Goal: Task Accomplishment & Management: Use online tool/utility

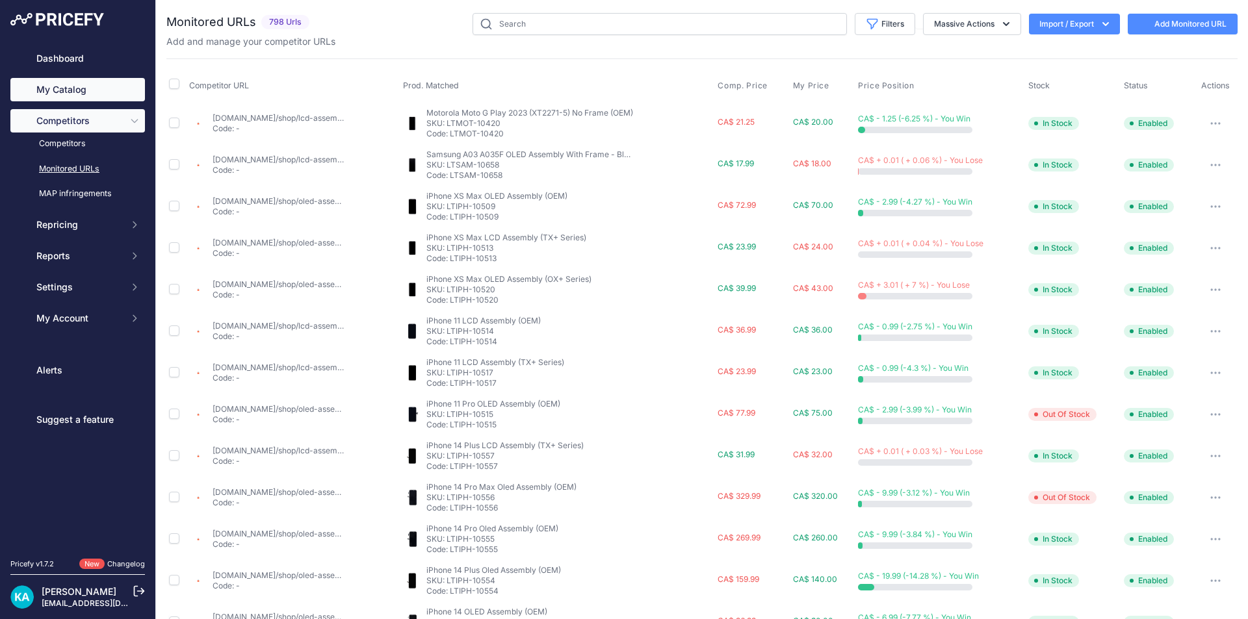
click at [68, 90] on link "My Catalog" at bounding box center [77, 89] width 135 height 23
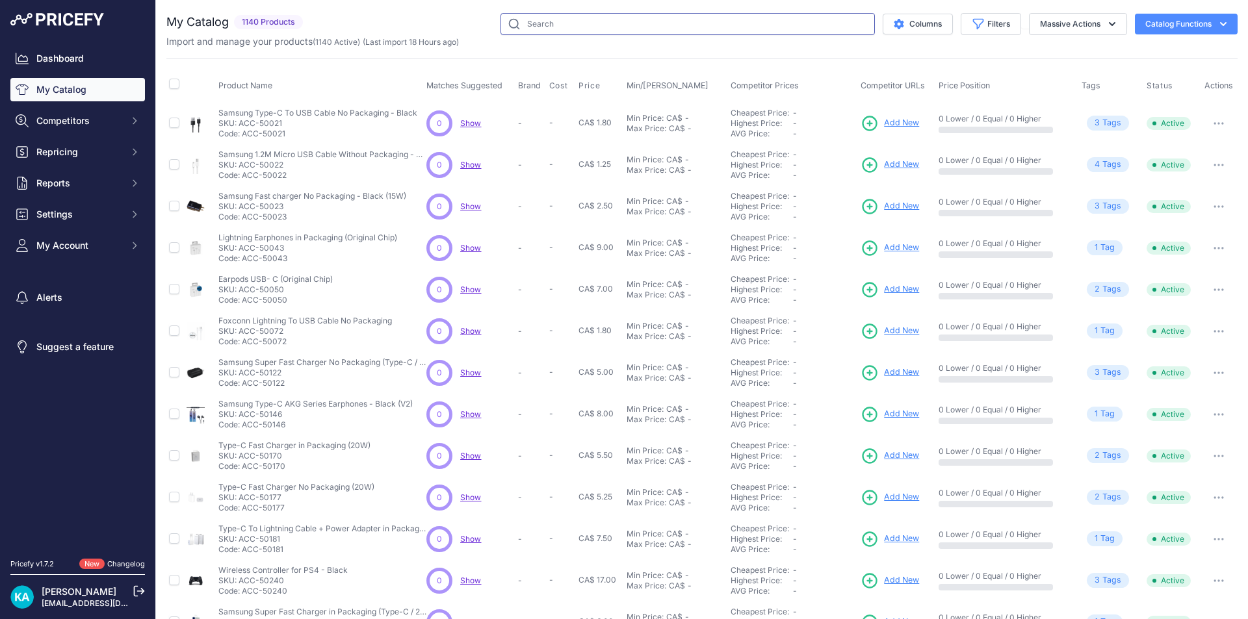
click at [543, 23] on input "text" at bounding box center [687, 24] width 374 height 22
paste input "SP-IPH-300"
type input "SP-IPH-300"
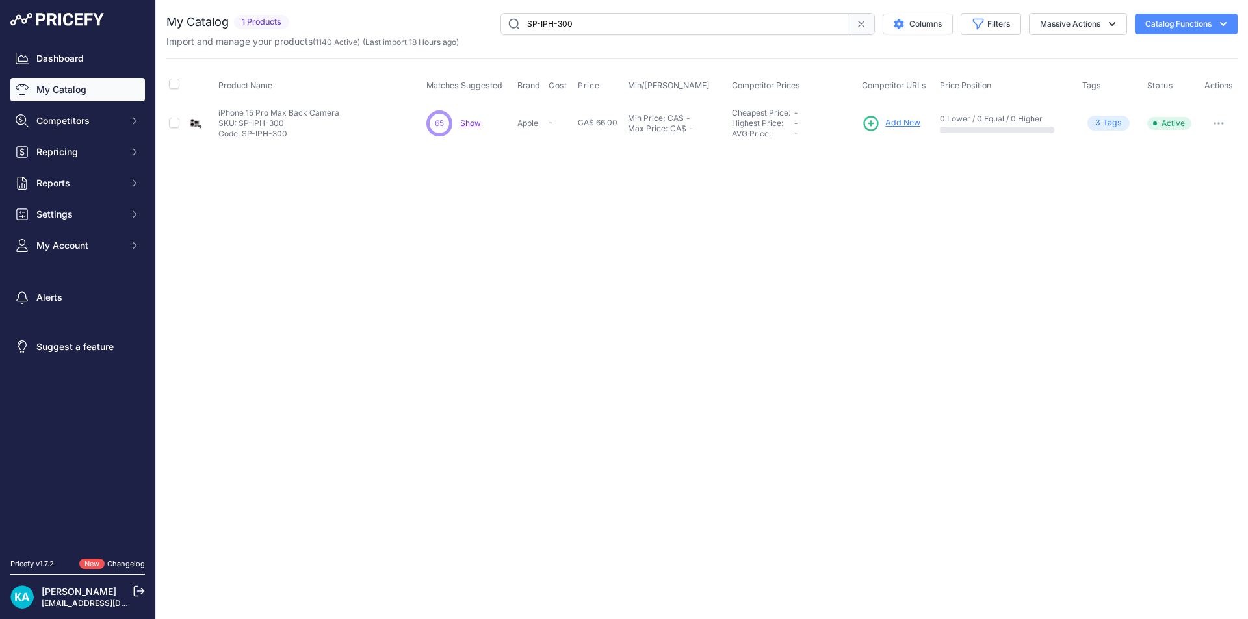
click at [77, 101] on link "My Catalog" at bounding box center [77, 89] width 135 height 23
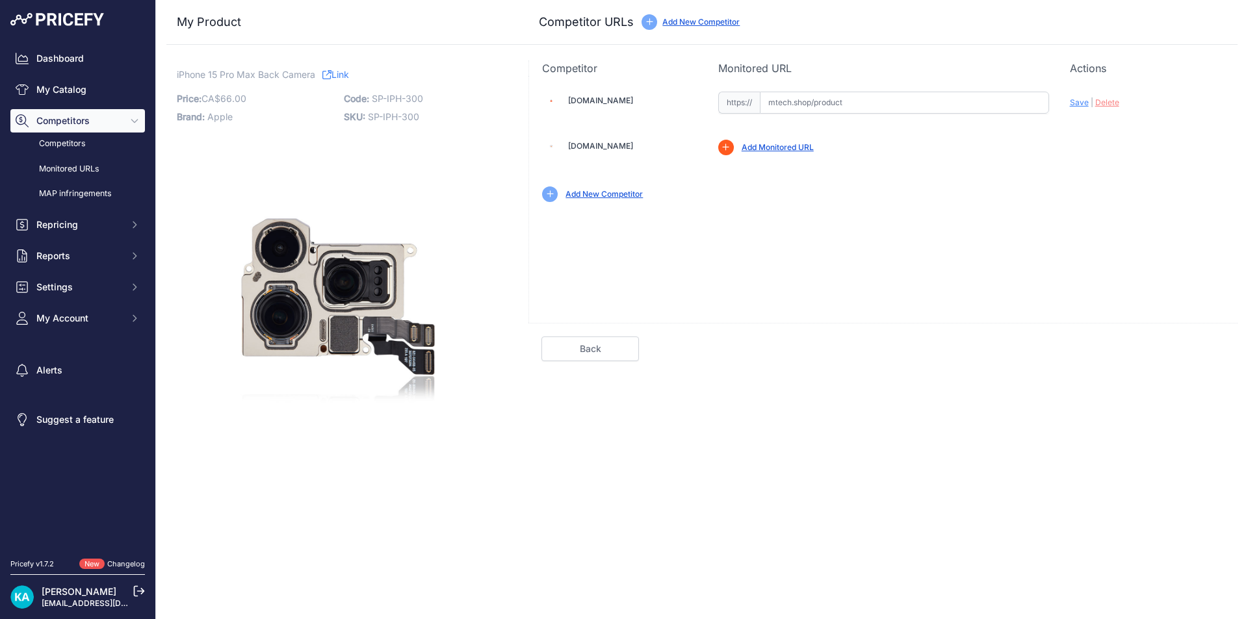
click at [827, 97] on input "text" at bounding box center [904, 103] width 289 height 22
paste input "https://mtech.shop/shop/back-camera-compatible-for-iphone-15-pro-max/"
drag, startPoint x: 912, startPoint y: 201, endPoint x: 1023, endPoint y: 173, distance: 114.1
click at [932, 200] on div "Add New Competitor" at bounding box center [883, 194] width 682 height 16
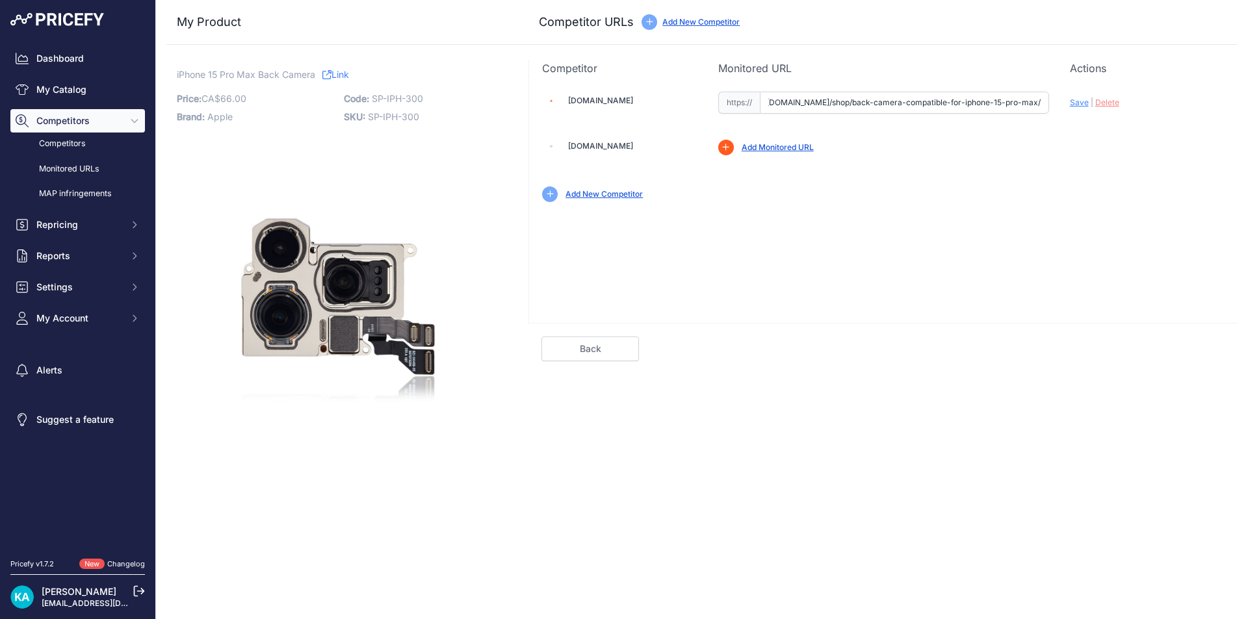
scroll to position [0, 0]
click at [1071, 107] on div "Update Profile Save | Delete Analyzing" at bounding box center [1147, 99] width 155 height 20
click at [1072, 104] on span "Save" at bounding box center [1079, 102] width 19 height 10
type input "https://mtech.shop/shop/back-camera-compatible-for-iphone-15-pro-max/?prirule_j…"
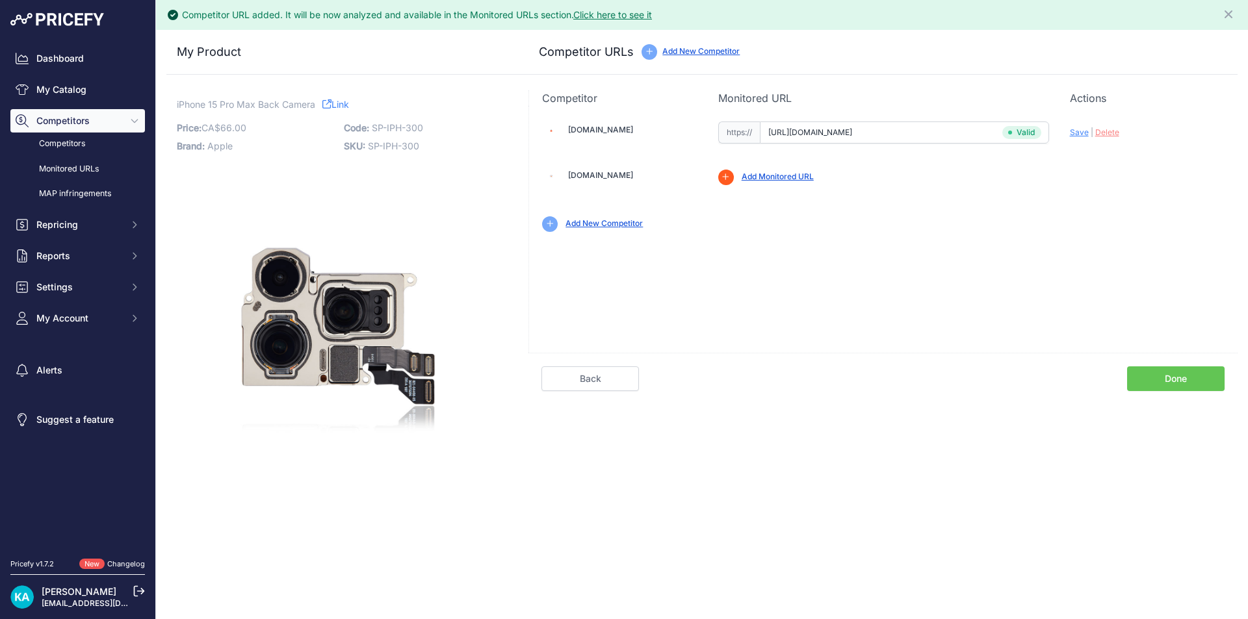
click at [1185, 373] on link "Done" at bounding box center [1175, 378] width 97 height 25
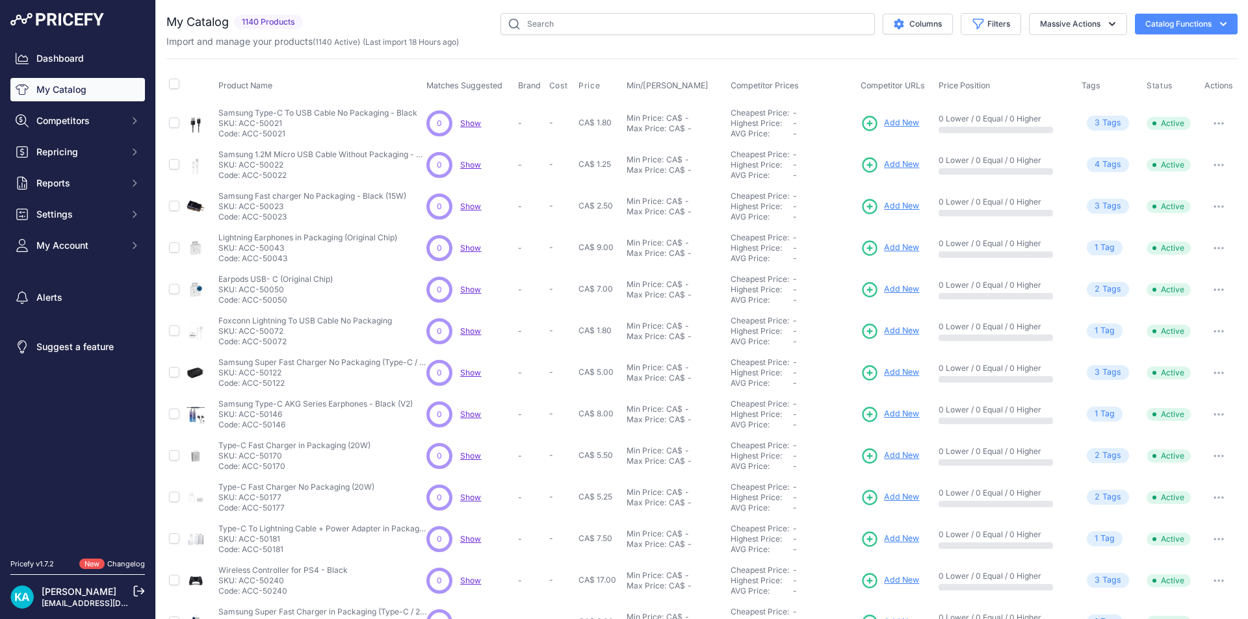
click at [587, 12] on div "You are not connected to the internet. My Catalog" at bounding box center [701, 390] width 1071 height 780
click at [566, 31] on input "text" at bounding box center [687, 24] width 374 height 22
paste input "SP-IPH-306"
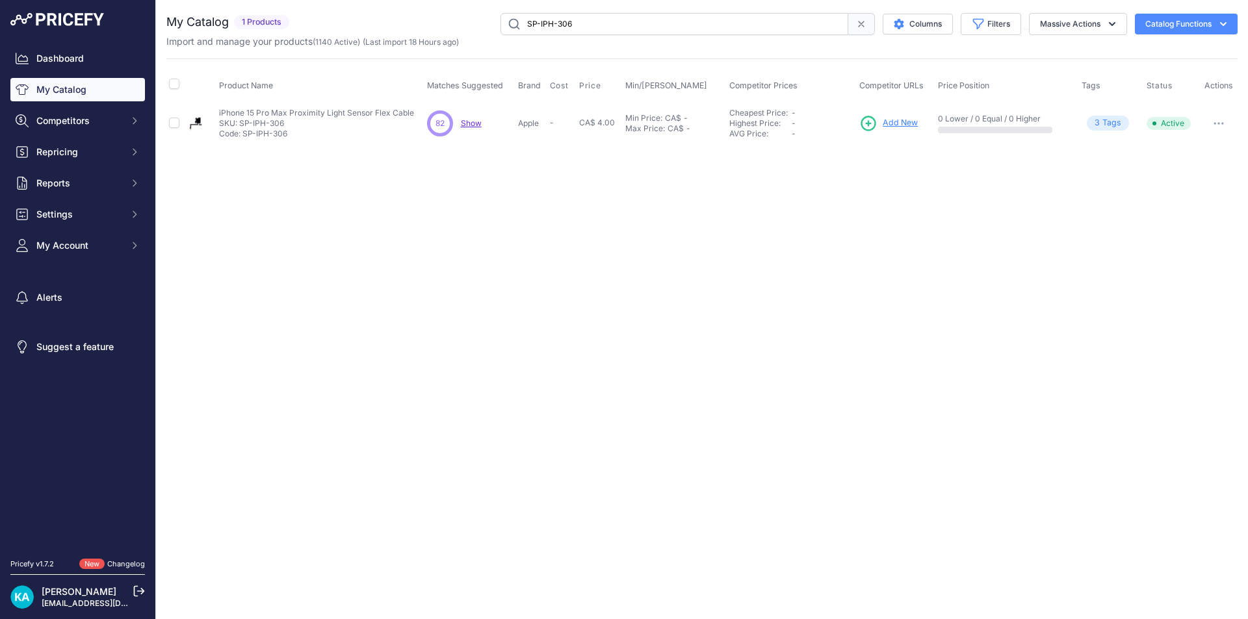
drag, startPoint x: 582, startPoint y: 24, endPoint x: 460, endPoint y: 21, distance: 122.2
click at [469, 23] on div "SP-IPH-306 Columns Filters Status All Status Only Enabled Only Disabled" at bounding box center [765, 24] width 943 height 22
paste input "15"
type input "SP-IPH-315"
drag, startPoint x: 576, startPoint y: 29, endPoint x: 428, endPoint y: 28, distance: 148.2
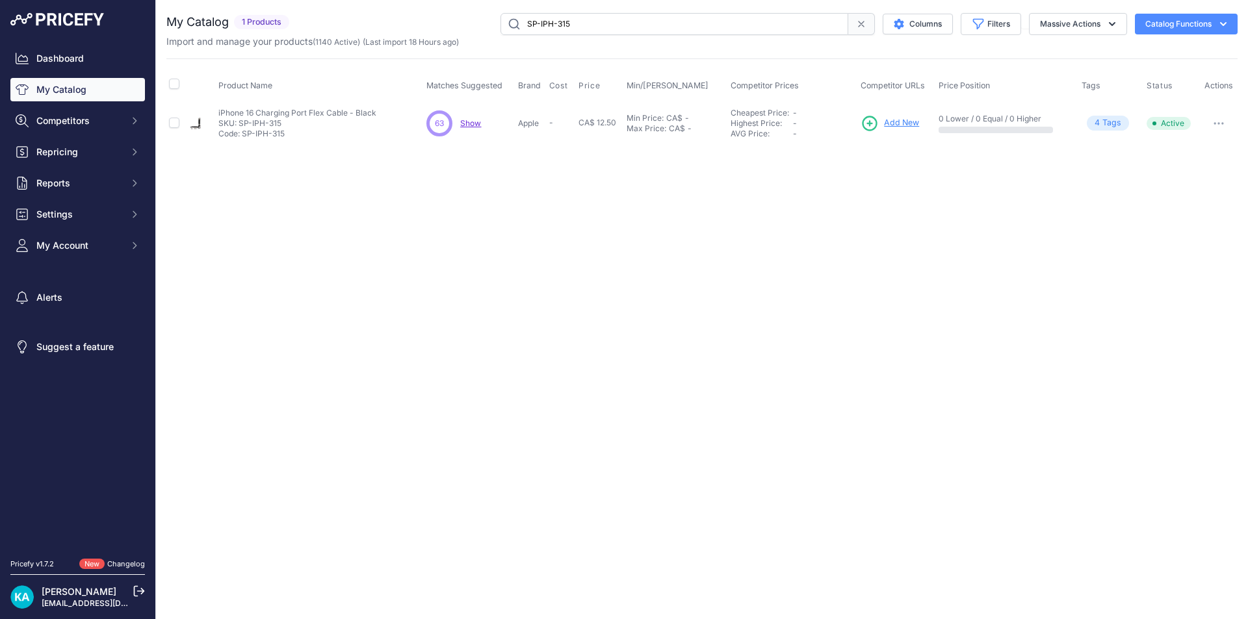
click at [428, 28] on div "SP-IPH-315 Columns Filters Status All Status Only Enabled Only Disabled" at bounding box center [765, 24] width 943 height 22
paste input "SP-IPH-316"
type input "SP-IPH-316"
drag, startPoint x: 906, startPoint y: 129, endPoint x: 889, endPoint y: 123, distance: 18.5
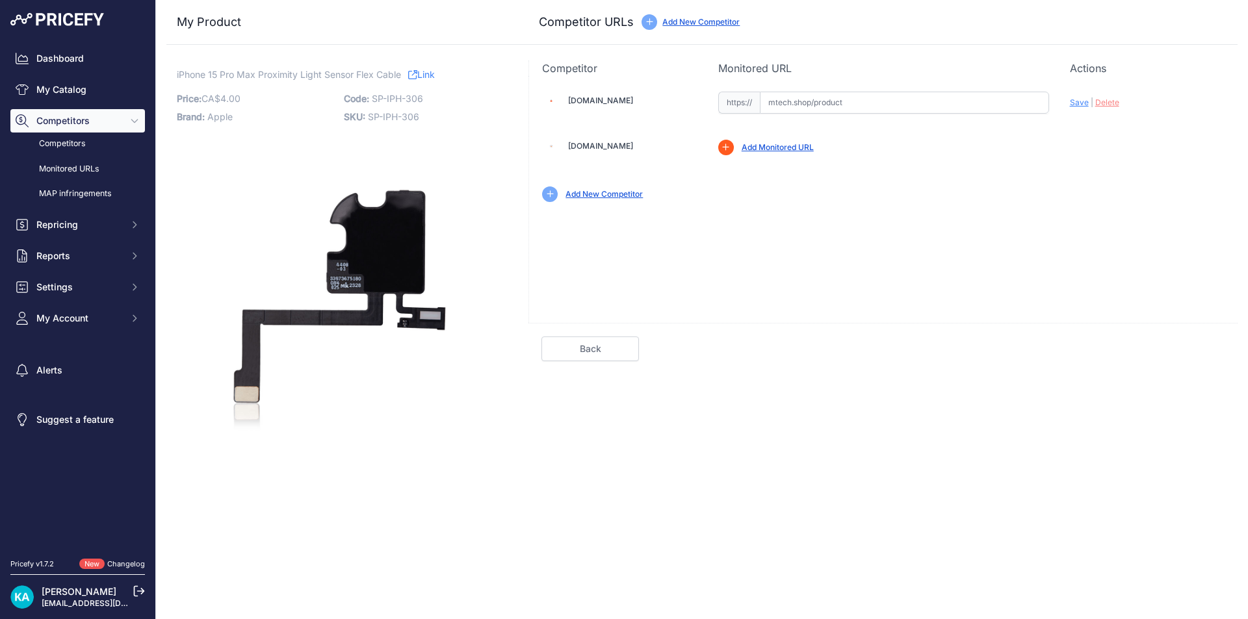
paste input "[URL][DOMAIN_NAME]"
click at [794, 255] on div "[DOMAIN_NAME] Valid Invalid Save | Delete" at bounding box center [882, 199] width 709 height 247
drag, startPoint x: 1079, startPoint y: 101, endPoint x: 895, endPoint y: 207, distance: 211.6
click at [1078, 101] on span "Save" at bounding box center [1079, 102] width 19 height 10
type input "https://mtech.shop/shop/proximity-light-sensor-flex-cable-compatible-for-iphone…"
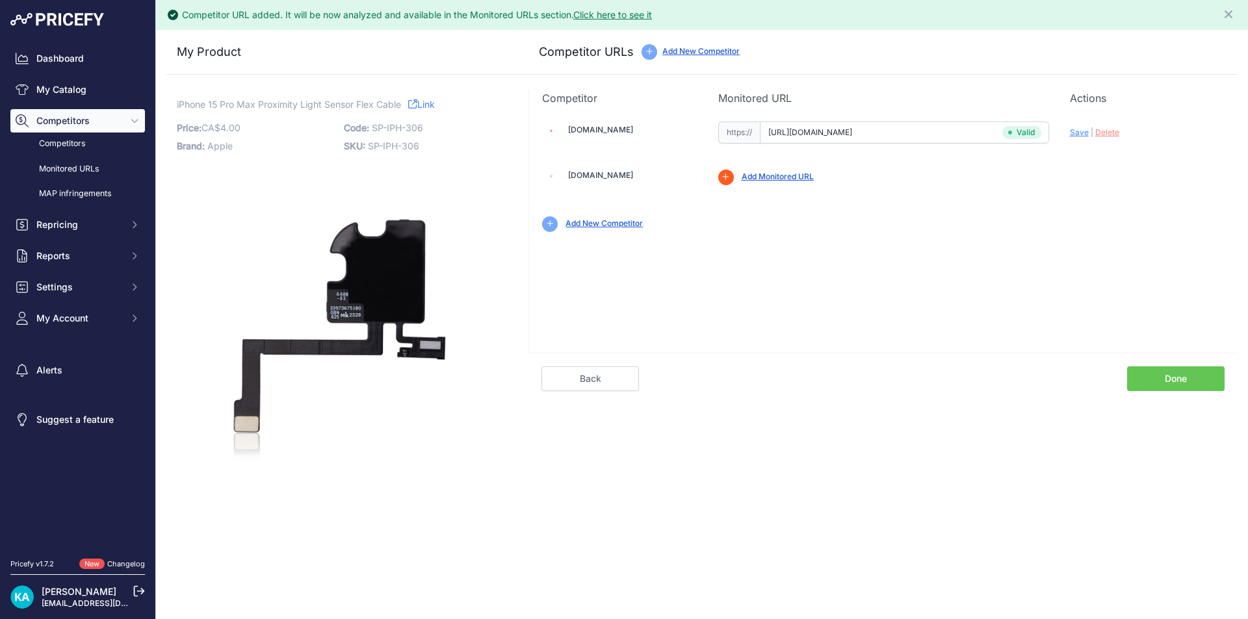
click at [1158, 373] on link "Done" at bounding box center [1175, 378] width 97 height 25
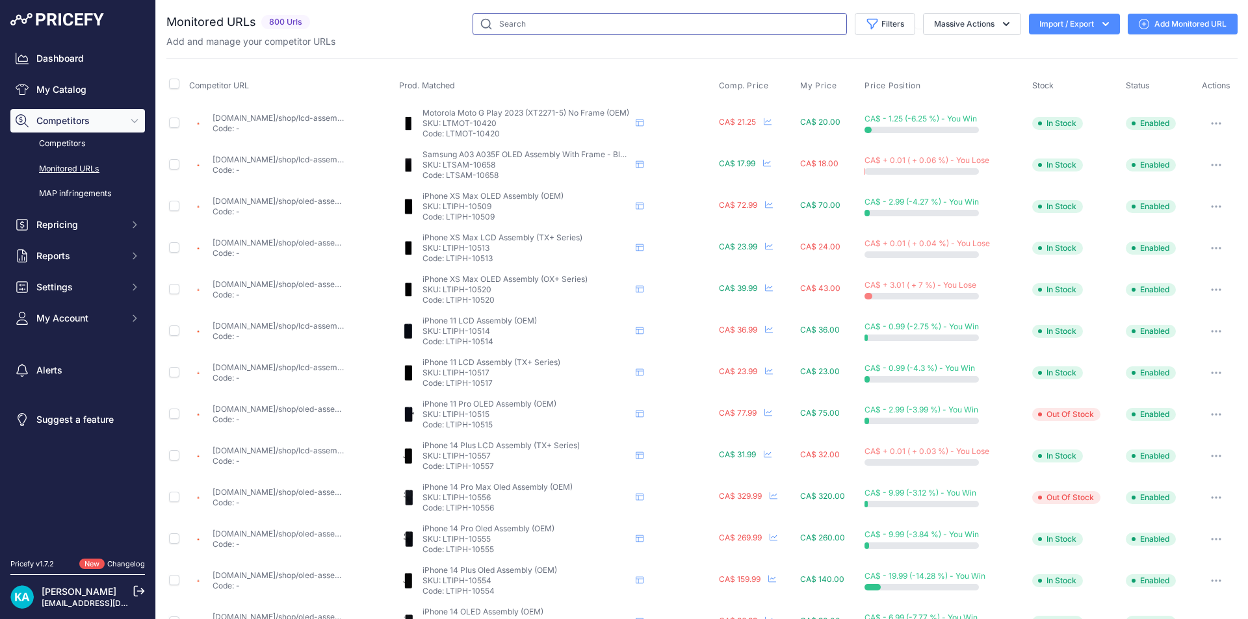
click at [506, 32] on input "text" at bounding box center [659, 24] width 374 height 22
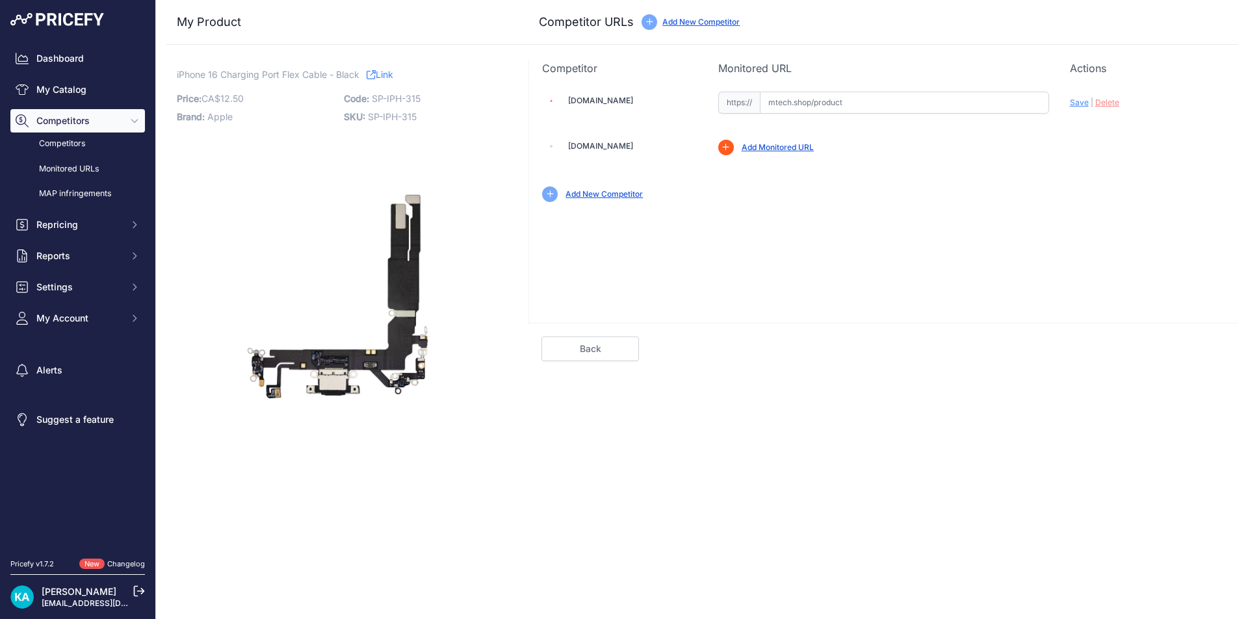
paste input "[URL][DOMAIN_NAME]"
click at [736, 231] on div "Mtech.shop Valid Invalid Save | Delete" at bounding box center [882, 199] width 709 height 247
click at [1078, 103] on span "Save" at bounding box center [1079, 102] width 19 height 10
type input "https://mtech.shop/shop/charging-port-flex-cable-compatible-for-iphone-16-after…"
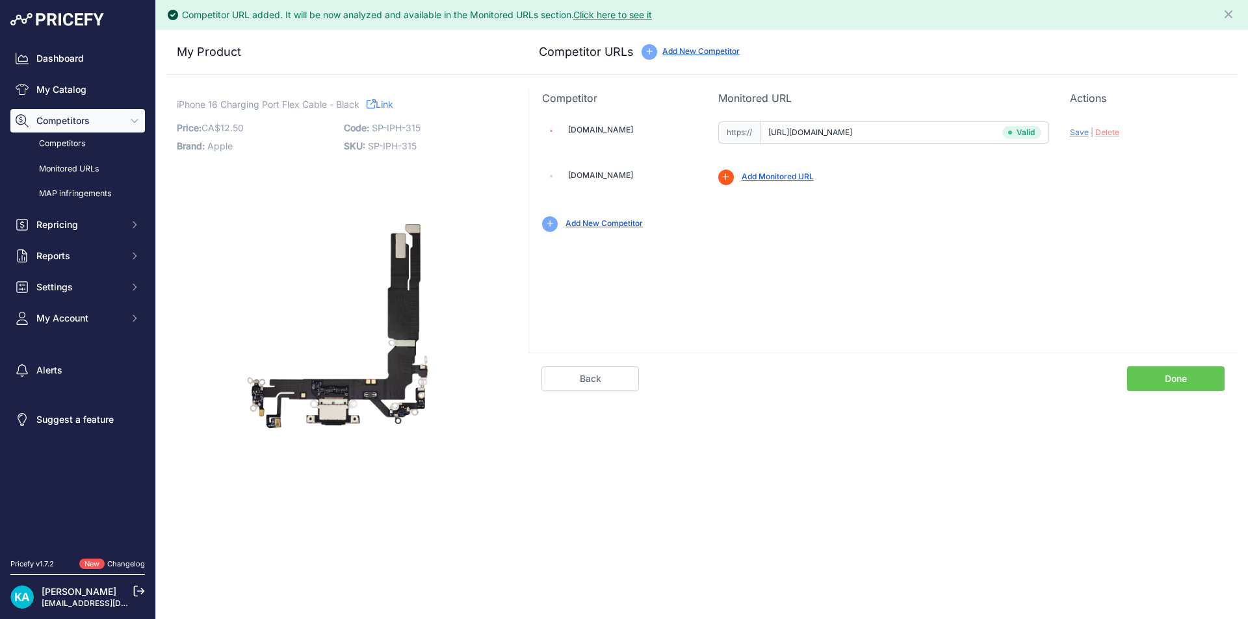
drag, startPoint x: 892, startPoint y: 243, endPoint x: 961, endPoint y: 263, distance: 71.8
click at [896, 247] on div "Mtech.shop Valid Invalid Save | Delete" at bounding box center [882, 229] width 709 height 247
click at [1162, 377] on link "Done" at bounding box center [1175, 378] width 97 height 25
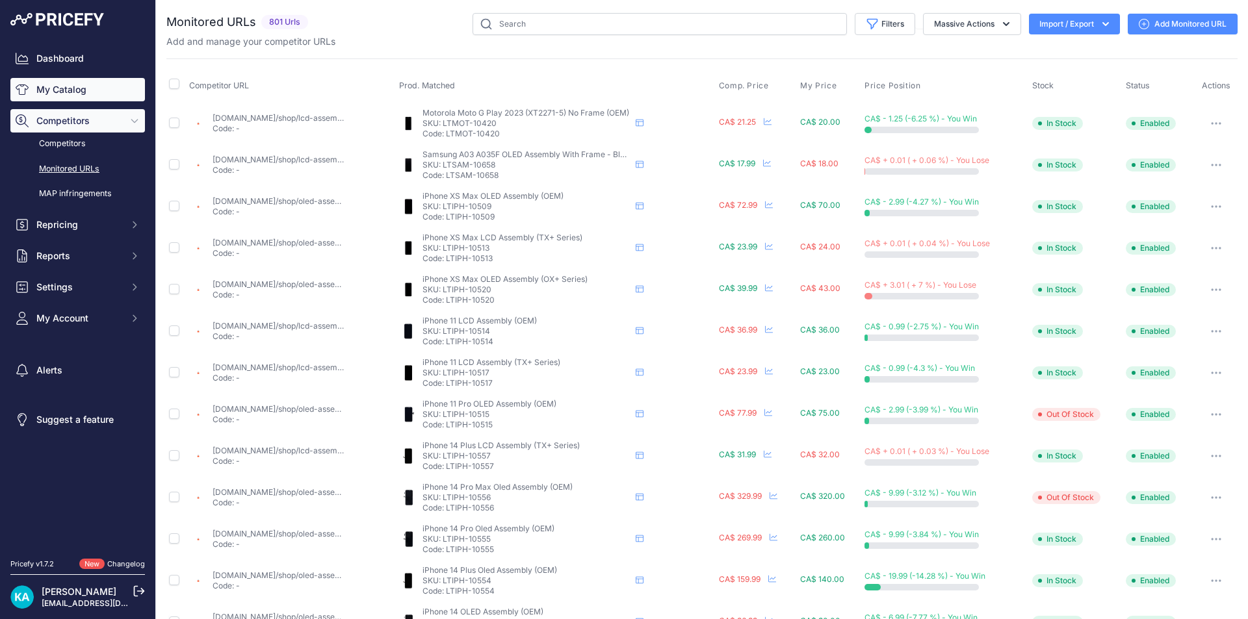
click at [88, 91] on link "My Catalog" at bounding box center [77, 89] width 135 height 23
